Goal: Task Accomplishment & Management: Use online tool/utility

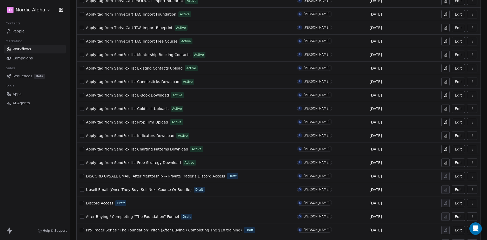
scroll to position [173, 0]
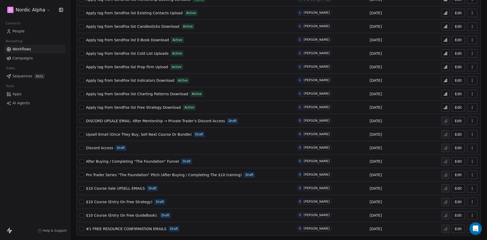
click at [33, 165] on div "D Nordic Alpha Contacts People Marketing Workflows Campaigns Sales Sequences Be…" at bounding box center [35, 120] width 70 height 240
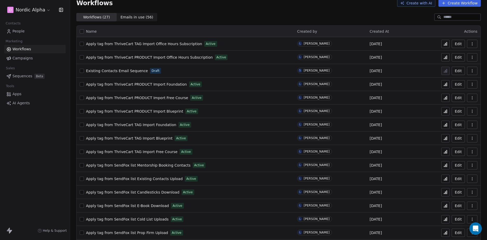
scroll to position [0, 0]
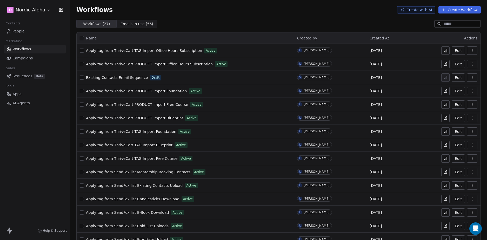
click at [129, 77] on span "Existing Contacts Email Sequence" at bounding box center [117, 78] width 62 height 4
click at [226, 23] on div "Workflows ( 27 ) Workflows ( 27 ) Emails in use ( 56 ) Emails in use ( 56 )" at bounding box center [278, 24] width 417 height 8
click at [232, 23] on div "Workflows ( 27 ) Workflows ( 27 ) Emails in use ( 56 ) Emails in use ( 56 )" at bounding box center [278, 24] width 417 height 8
click at [232, 15] on div "Workflows Create with AI Create Workflow" at bounding box center [278, 10] width 417 height 20
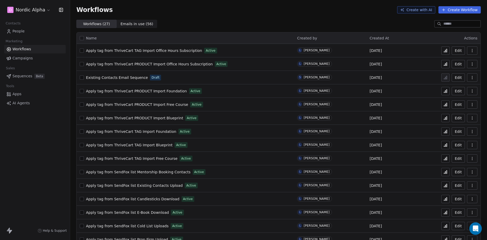
click at [266, 22] on div "Workflows ( 27 ) Workflows ( 27 ) Emails in use ( 56 ) Emails in use ( 56 )" at bounding box center [278, 24] width 417 height 8
click at [278, 23] on div "Workflows ( 27 ) Workflows ( 27 ) Emails in use ( 56 ) Emails in use ( 56 )" at bounding box center [278, 24] width 417 height 8
click at [255, 17] on div "Workflows Create with AI Create Workflow" at bounding box center [278, 10] width 417 height 20
click at [235, 16] on div "Workflows Create with AI Create Workflow" at bounding box center [278, 10] width 417 height 20
click at [247, 15] on div "Workflows Create with AI Create Workflow" at bounding box center [278, 10] width 417 height 20
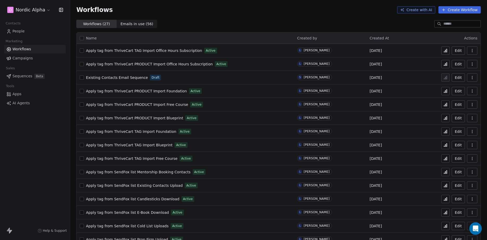
click at [470, 78] on button "button" at bounding box center [472, 78] width 10 height 8
click at [455, 98] on span "Duplicate" at bounding box center [455, 98] width 17 height 5
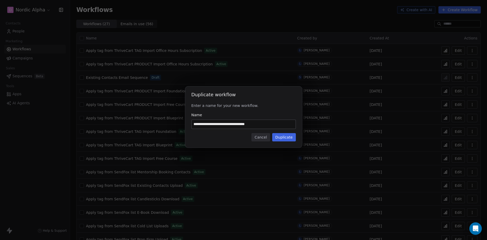
drag, startPoint x: 227, startPoint y: 122, endPoint x: 146, endPoint y: 126, distance: 81.7
click at [143, 125] on div "**********" at bounding box center [243, 120] width 487 height 84
paste input
type input "**********"
click at [221, 136] on div "Cancel Duplicate" at bounding box center [244, 137] width 104 height 8
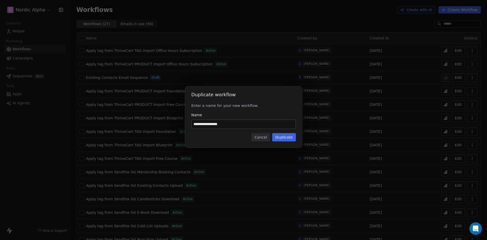
click at [286, 141] on button "Duplicate" at bounding box center [284, 137] width 24 height 8
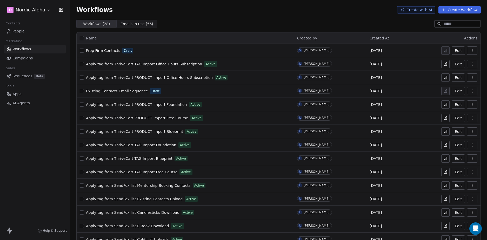
click at [265, 17] on div "Workflows Create with AI Create Workflow" at bounding box center [278, 10] width 417 height 20
click at [270, 14] on div "Workflows Create with AI Create Workflow" at bounding box center [278, 10] width 417 height 20
click at [51, 153] on div "D Nordic Alpha Contacts People Marketing Workflows Campaigns Sales Sequences Be…" at bounding box center [35, 120] width 70 height 240
click at [49, 148] on div "D Nordic Alpha Contacts People Marketing Workflows Campaigns Sales Sequences Be…" at bounding box center [35, 120] width 70 height 240
click at [470, 51] on icon "button" at bounding box center [472, 51] width 4 height 4
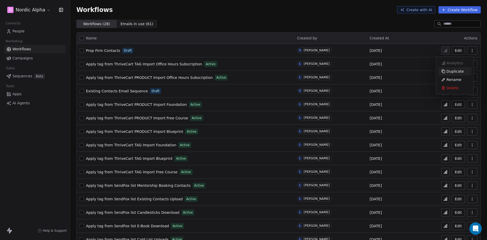
click at [457, 72] on span "Duplicate" at bounding box center [455, 71] width 17 height 5
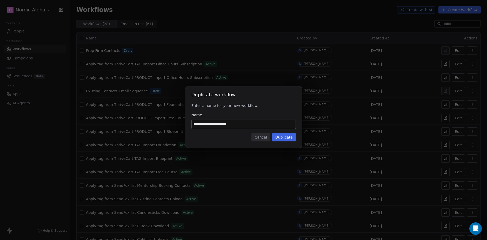
drag, startPoint x: 239, startPoint y: 127, endPoint x: 132, endPoint y: 131, distance: 107.2
click at [132, 131] on div "**********" at bounding box center [243, 120] width 487 height 84
paste input
type input "**********"
drag, startPoint x: 217, startPoint y: 137, endPoint x: 281, endPoint y: 137, distance: 64.7
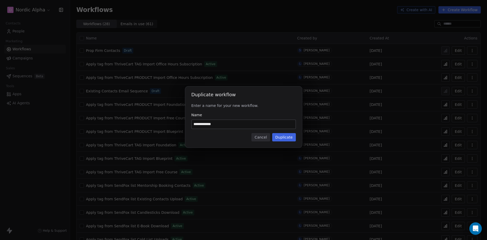
click at [217, 137] on div "Cancel Duplicate" at bounding box center [244, 137] width 104 height 8
click at [289, 136] on button "Duplicate" at bounding box center [284, 137] width 24 height 8
